Goal: Transaction & Acquisition: Purchase product/service

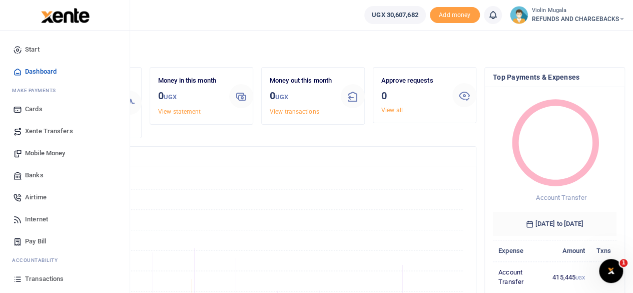
click at [59, 135] on span "Xente Transfers" at bounding box center [49, 131] width 48 height 10
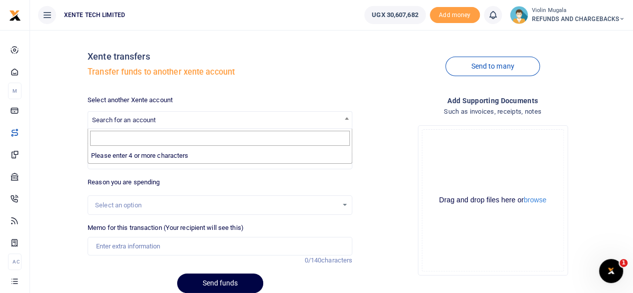
click at [204, 123] on span "Search for an account" at bounding box center [220, 120] width 264 height 16
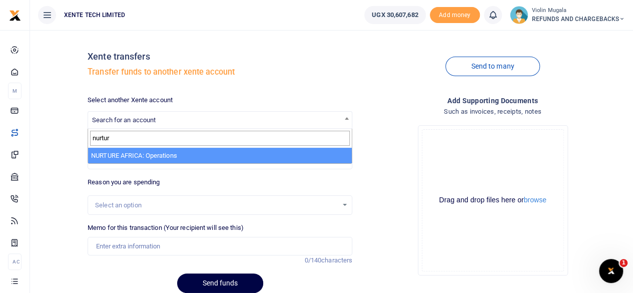
type input "nurtur"
select select "3115"
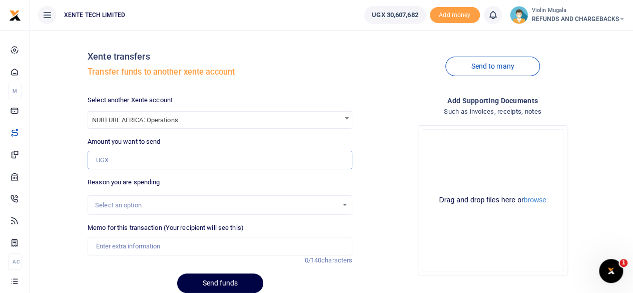
click at [110, 157] on input "Amount you want to send" at bounding box center [220, 160] width 265 height 19
paste input "199550"
type input "199,550"
click at [116, 210] on div "Select an option" at bounding box center [220, 205] width 264 height 11
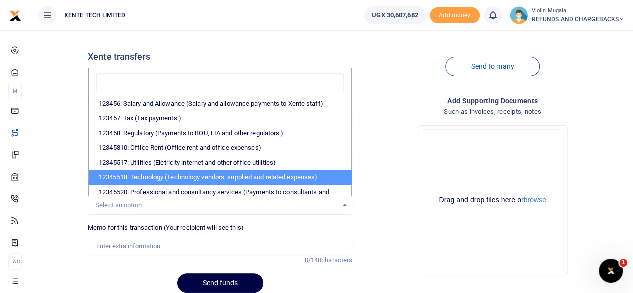
scroll to position [204, 0]
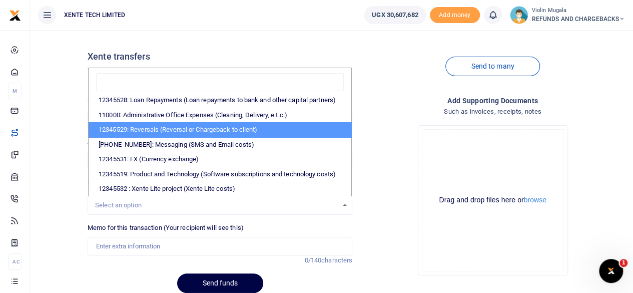
click at [172, 122] on li "12345529: Reversals (Reversal or Chargeback to client)" at bounding box center [220, 129] width 263 height 15
select select "56"
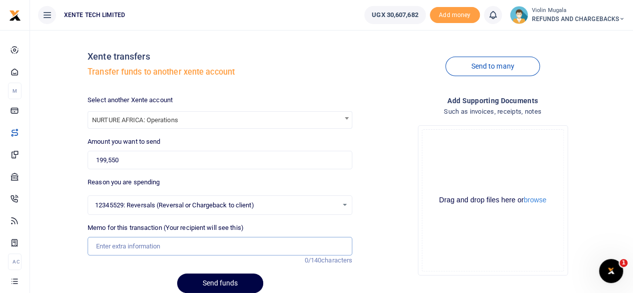
click at [133, 250] on input "Memo for this transaction (Your recipient will see this)" at bounding box center [220, 246] width 265 height 19
type input "Money was sent in error"
click at [460, 163] on div "Drag and drop files here or browse Powered by Uppy" at bounding box center [493, 200] width 142 height 142
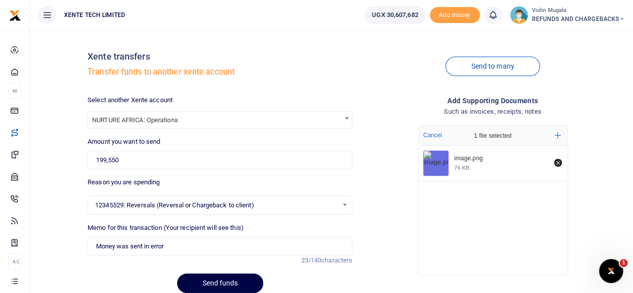
click at [464, 206] on div "image.png 76 KB" at bounding box center [492, 208] width 149 height 124
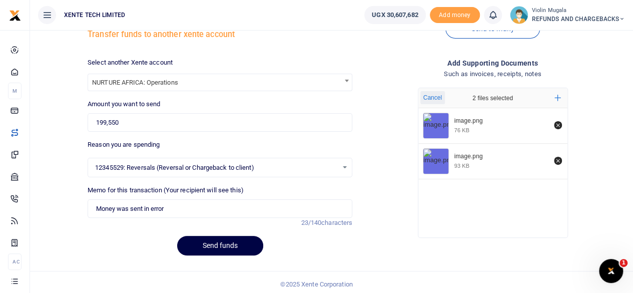
scroll to position [41, 0]
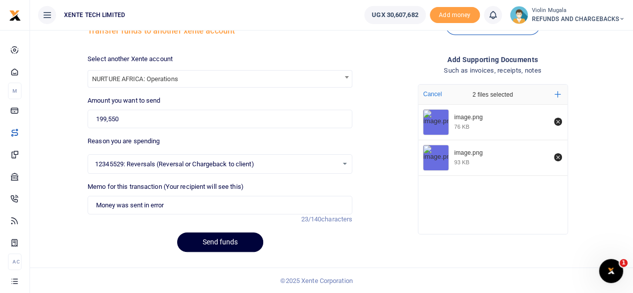
click at [220, 234] on button "Send funds" at bounding box center [220, 242] width 86 height 20
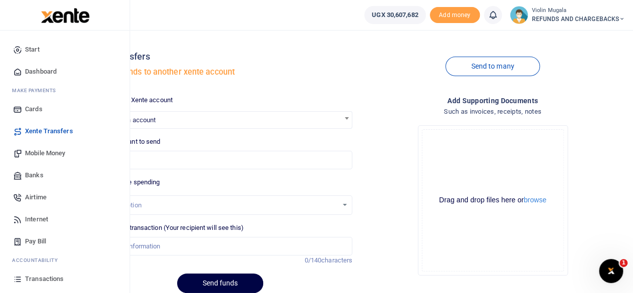
click at [44, 70] on span "Dashboard" at bounding box center [41, 72] width 32 height 10
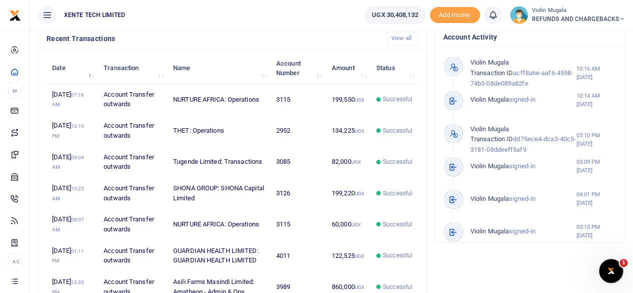
scroll to position [329, 0]
